Goal: Navigation & Orientation: Find specific page/section

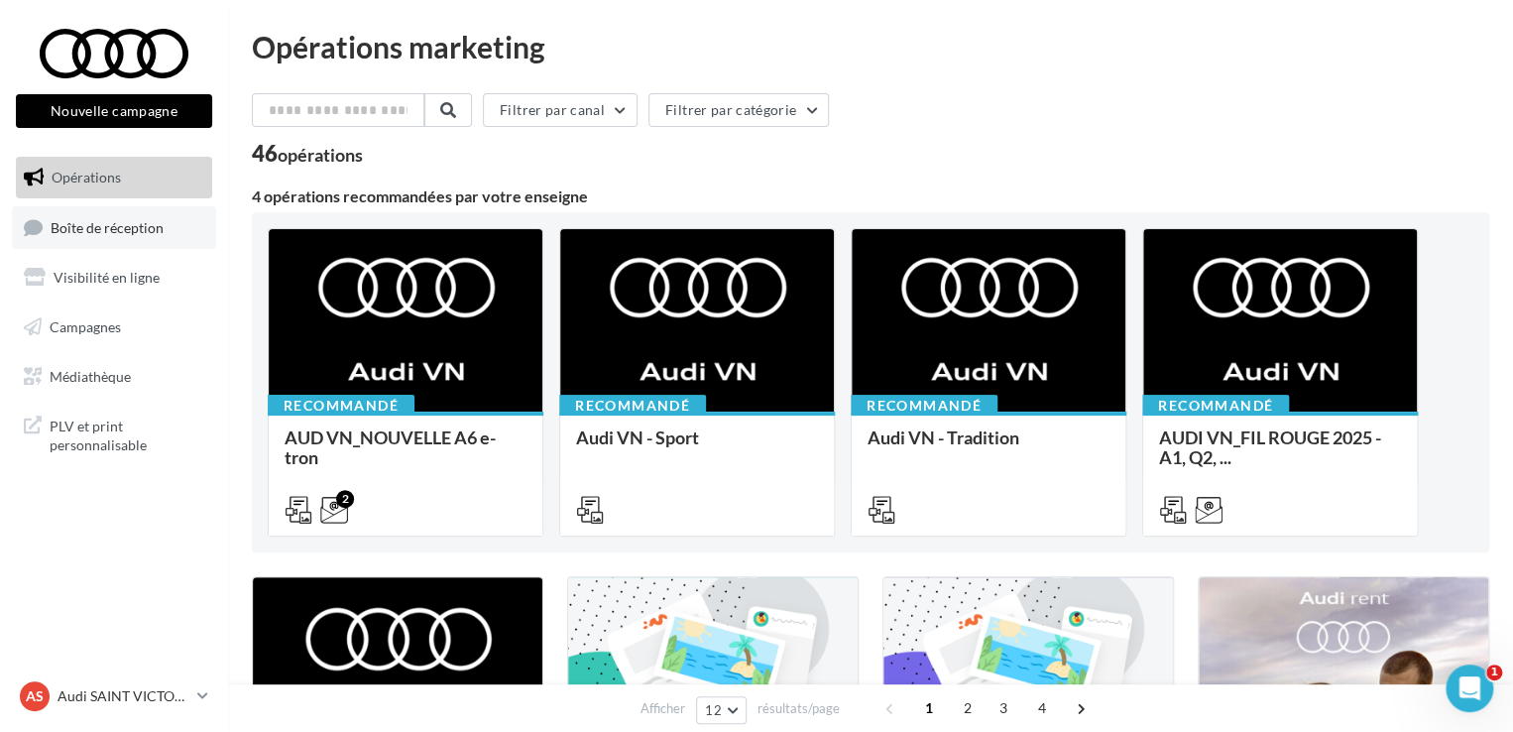
click at [79, 227] on span "Boîte de réception" at bounding box center [107, 226] width 113 height 17
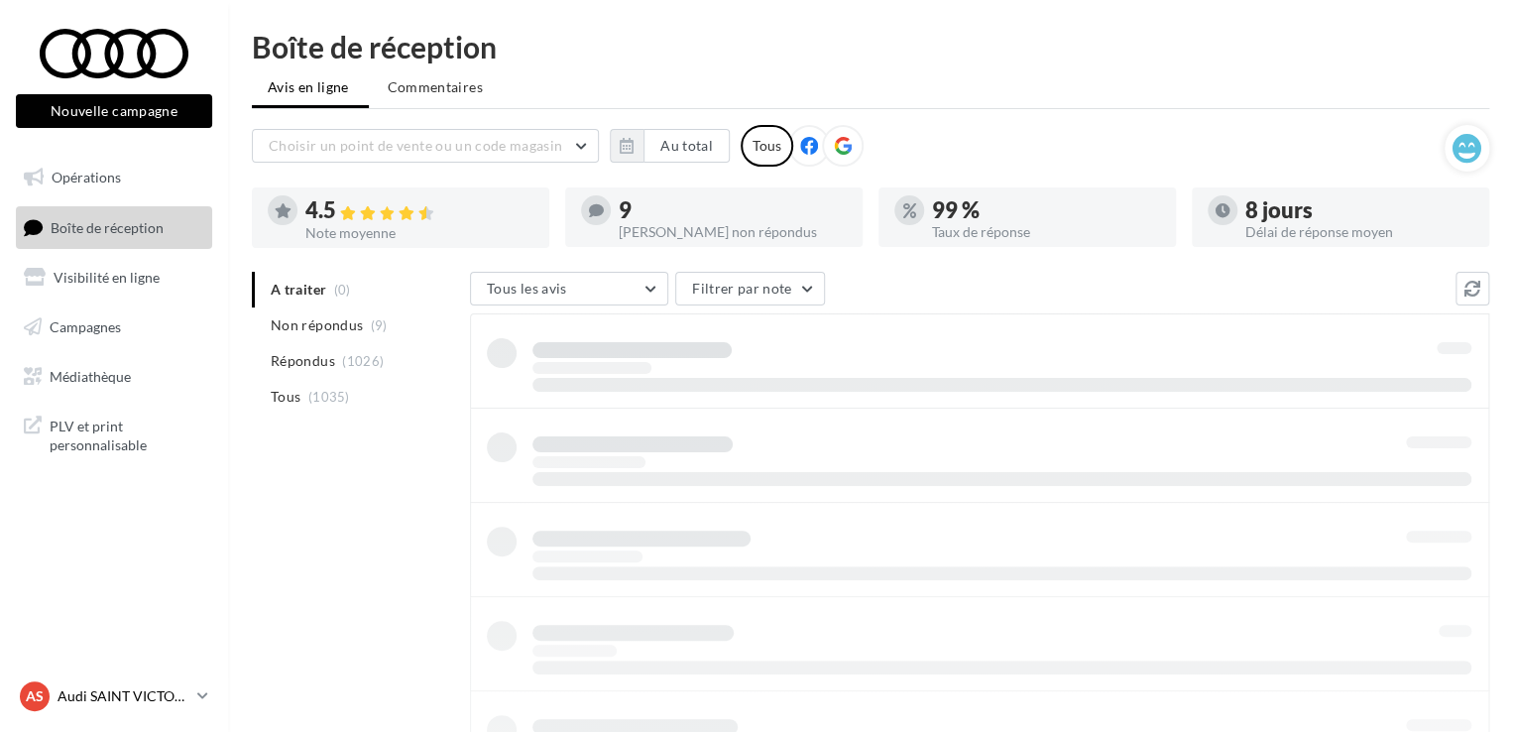
click at [99, 695] on p "Audi SAINT VICTORET" at bounding box center [124, 696] width 132 height 20
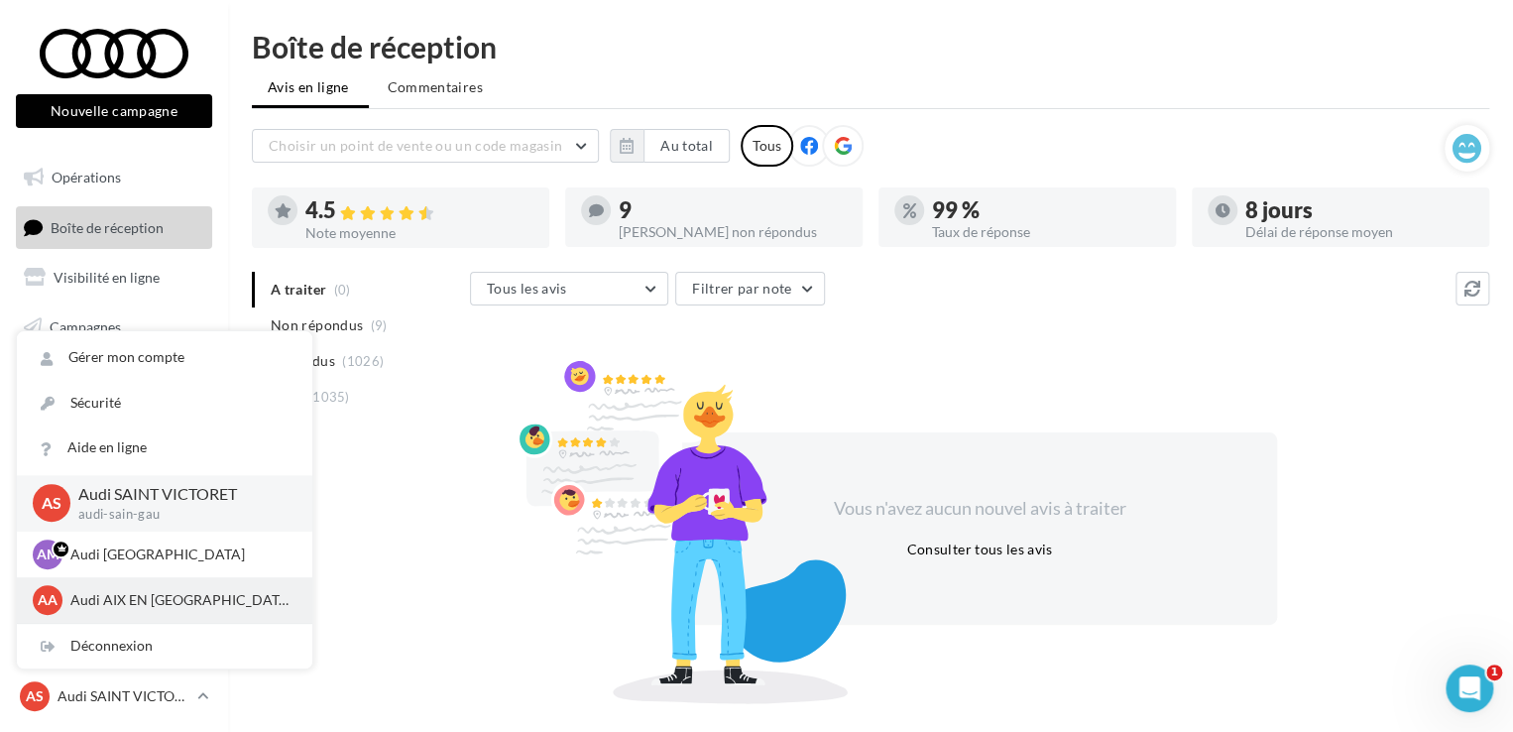
click at [99, 594] on p "Audi AIX EN [GEOGRAPHIC_DATA]" at bounding box center [179, 600] width 218 height 20
